Goal: Transaction & Acquisition: Obtain resource

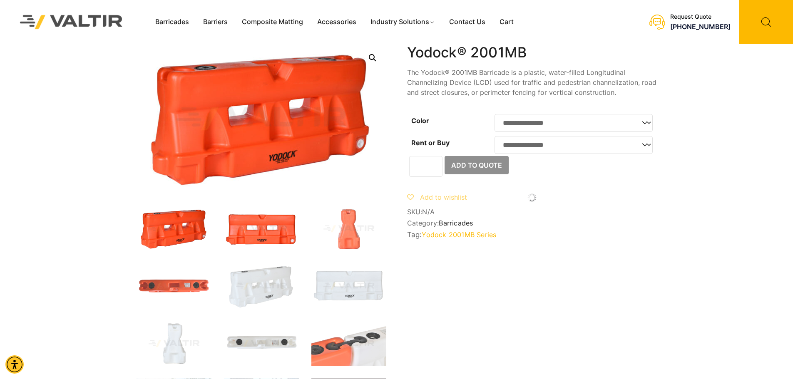
click at [244, 223] on img at bounding box center [261, 229] width 75 height 45
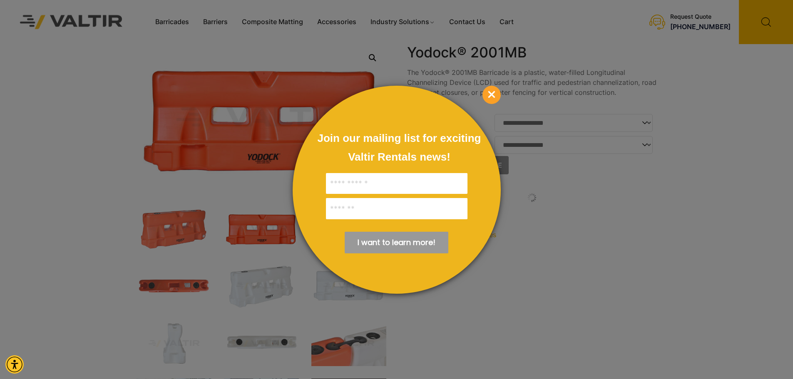
click at [494, 94] on span "×" at bounding box center [492, 95] width 18 height 18
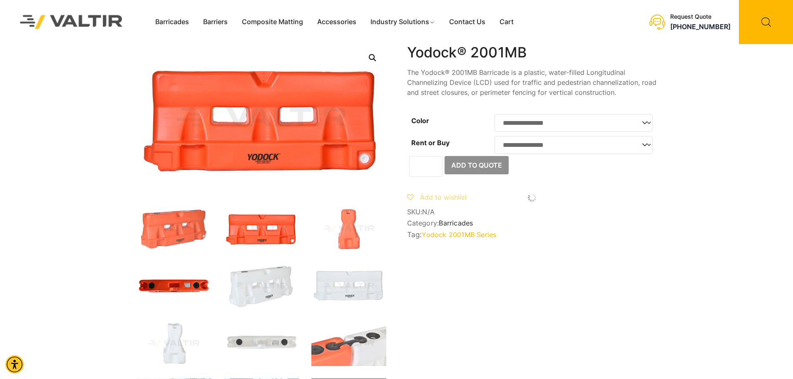
click at [166, 283] on img at bounding box center [174, 286] width 75 height 45
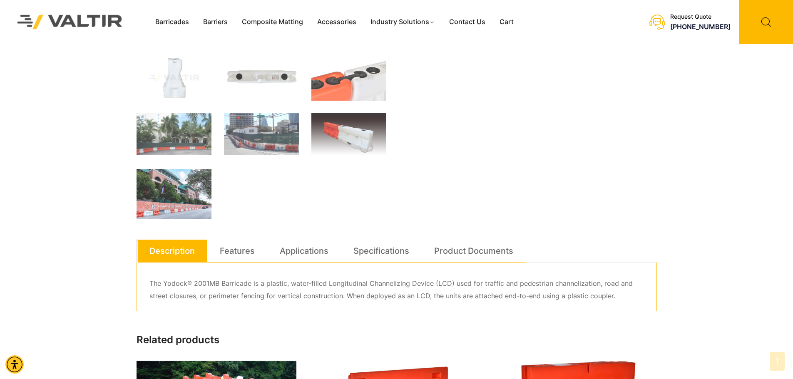
scroll to position [375, 0]
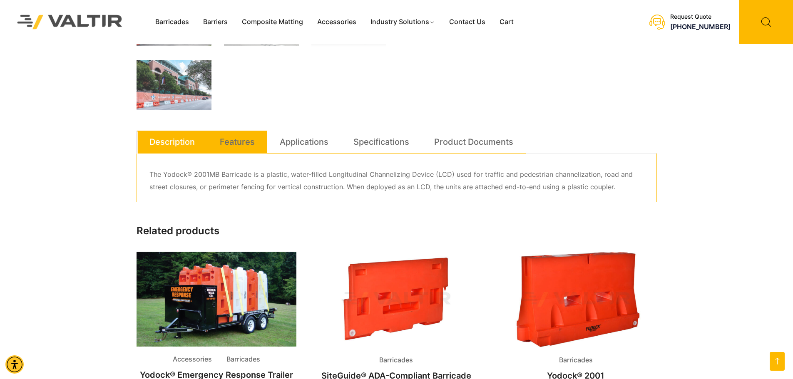
click at [241, 144] on link "Features" at bounding box center [237, 142] width 35 height 22
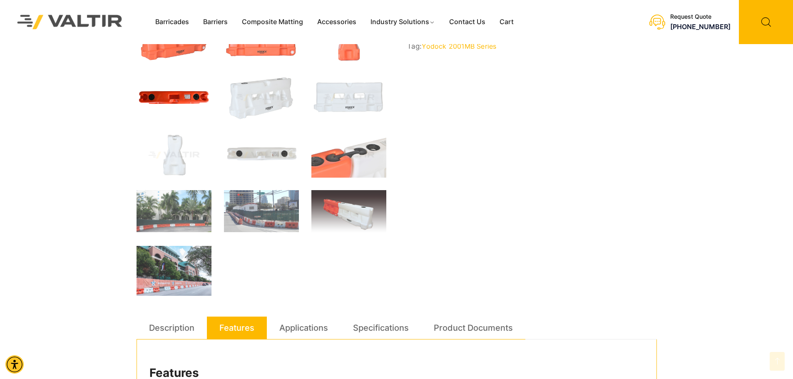
scroll to position [125, 0]
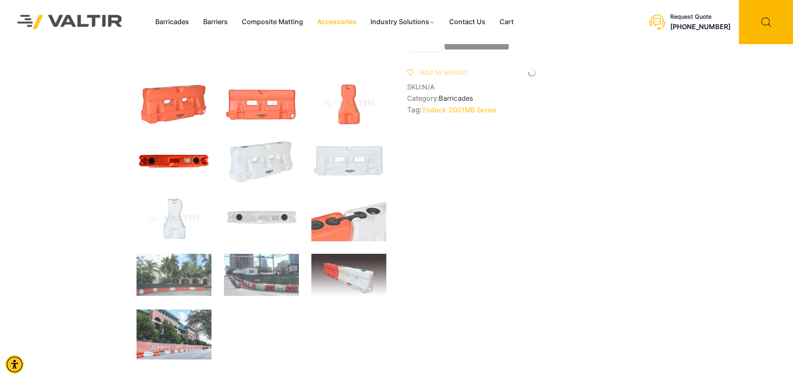
click at [334, 24] on link "Accessories" at bounding box center [336, 22] width 53 height 12
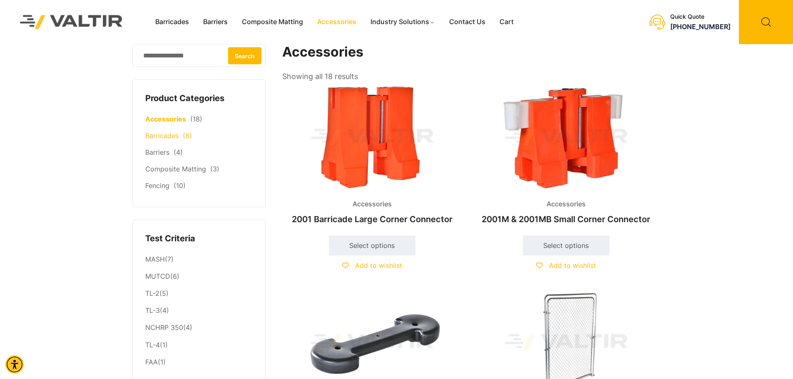
click at [155, 140] on link "Barricades" at bounding box center [161, 136] width 33 height 8
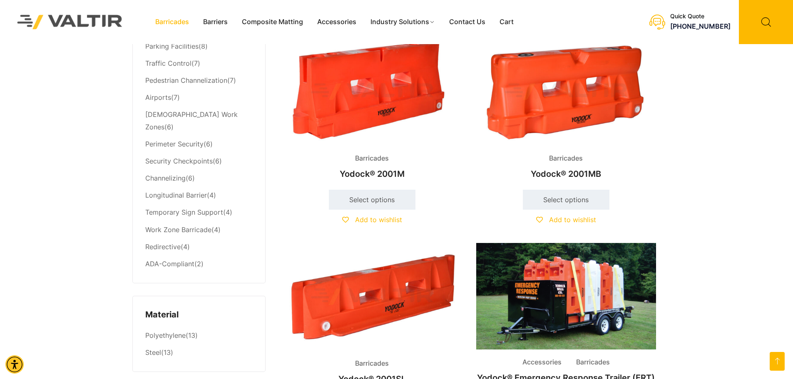
scroll to position [458, 0]
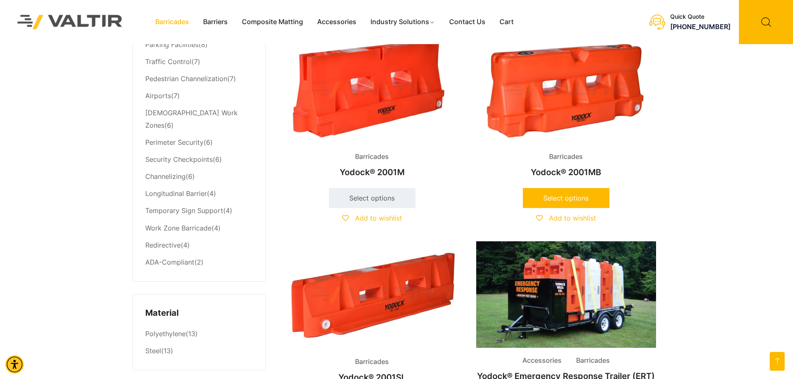
click at [558, 198] on link "Select options" at bounding box center [566, 198] width 87 height 20
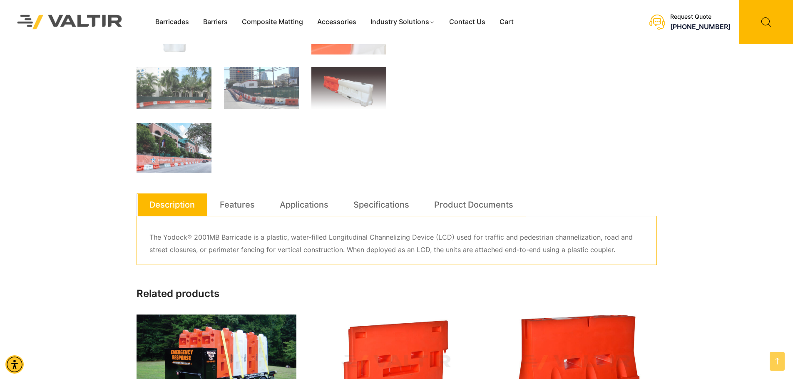
scroll to position [333, 0]
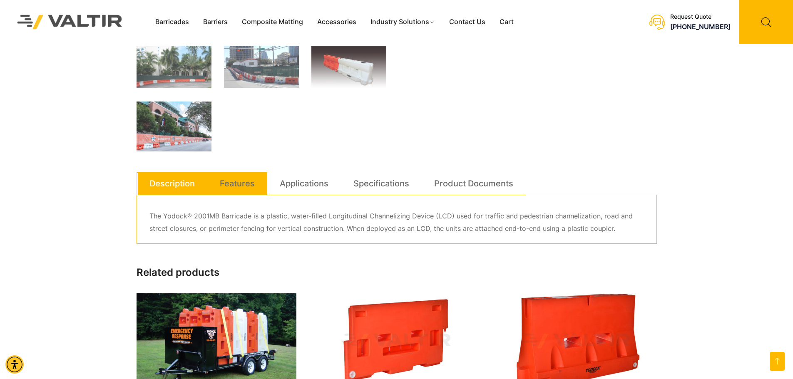
click at [211, 185] on li "Features" at bounding box center [237, 183] width 60 height 23
click at [227, 183] on link "Features" at bounding box center [237, 183] width 35 height 22
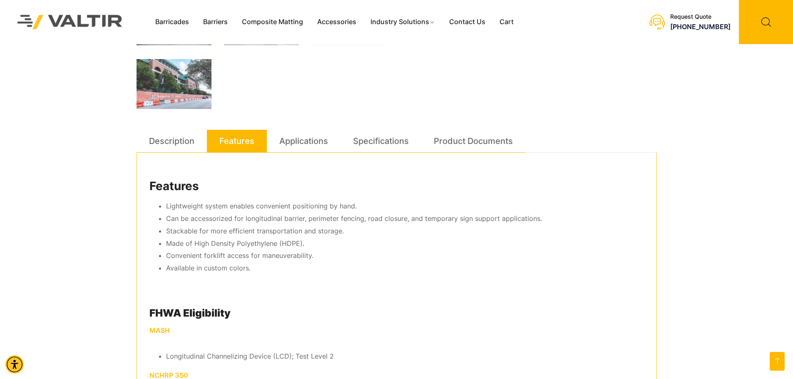
scroll to position [375, 0]
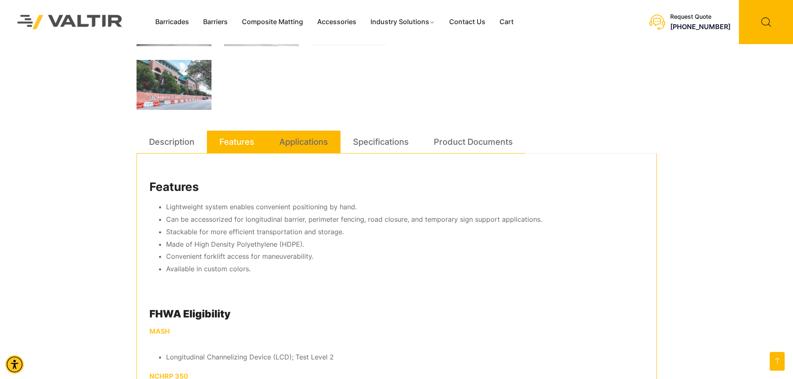
click at [297, 147] on link "Applications" at bounding box center [303, 142] width 49 height 22
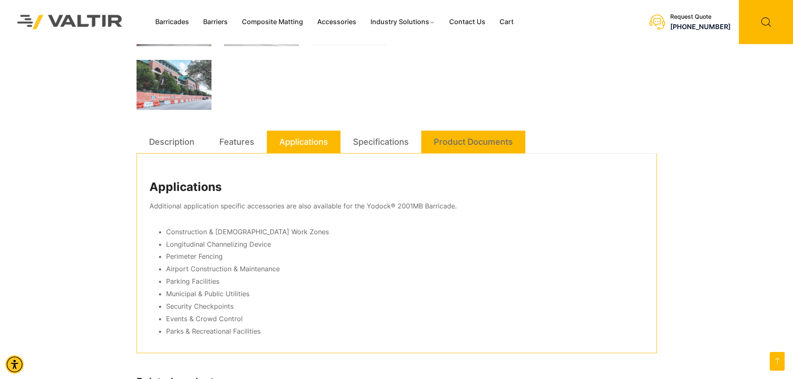
click at [476, 143] on link "Product Documents" at bounding box center [473, 142] width 79 height 22
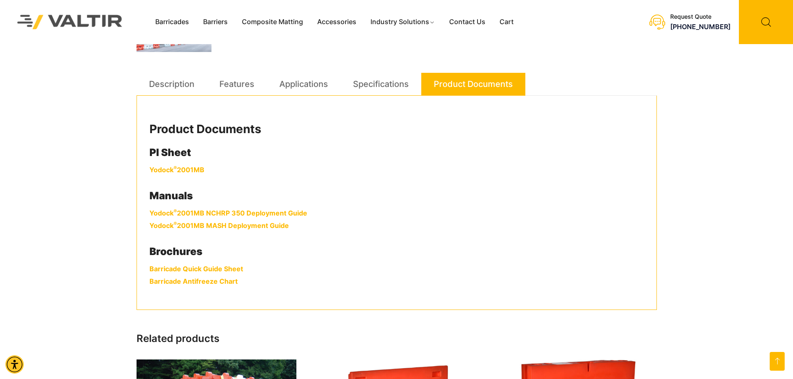
scroll to position [417, 0]
